Goal: Navigation & Orientation: Find specific page/section

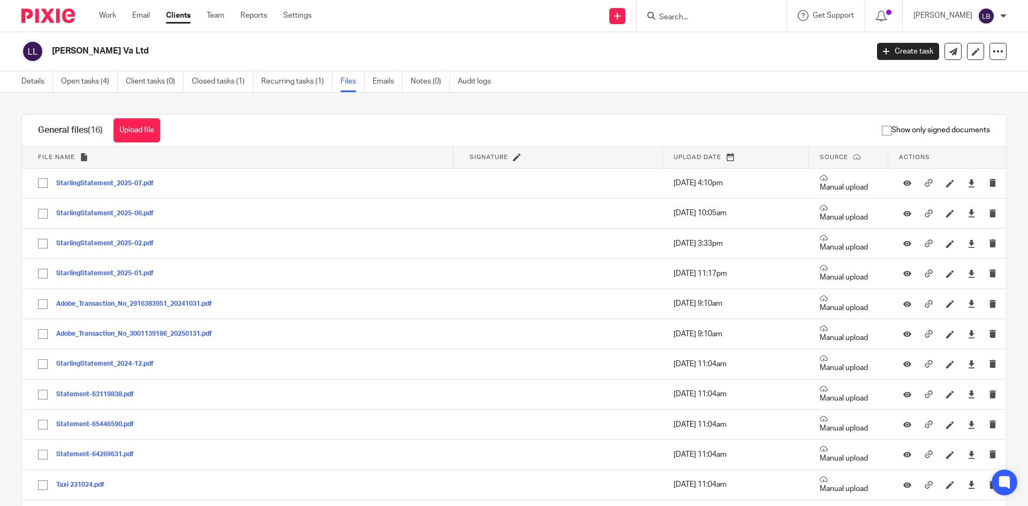
click at [179, 13] on link "Clients" at bounding box center [178, 15] width 25 height 11
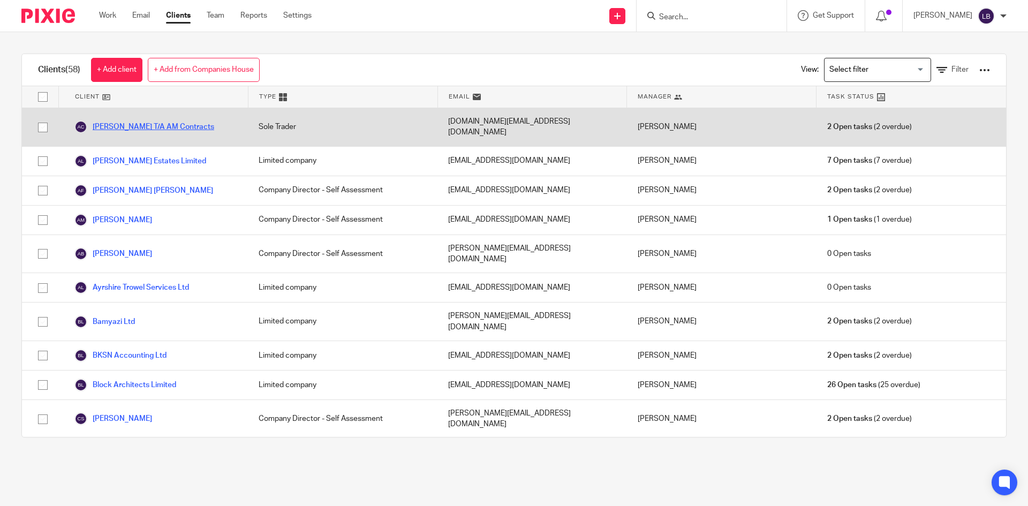
click at [147, 120] on link "[PERSON_NAME] T/A AM Contracts" at bounding box center [144, 126] width 140 height 13
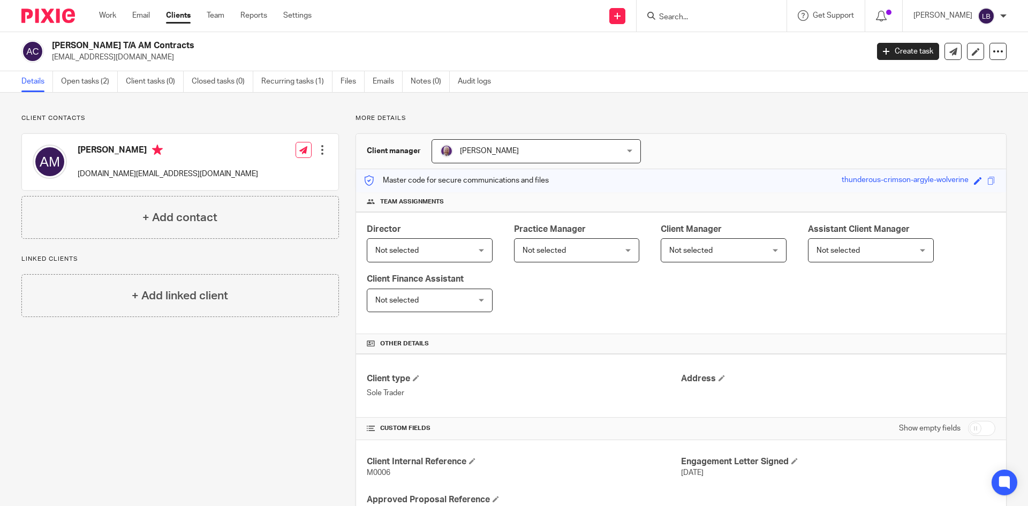
click at [181, 12] on link "Clients" at bounding box center [178, 15] width 25 height 11
